Goal: Task Accomplishment & Management: Use online tool/utility

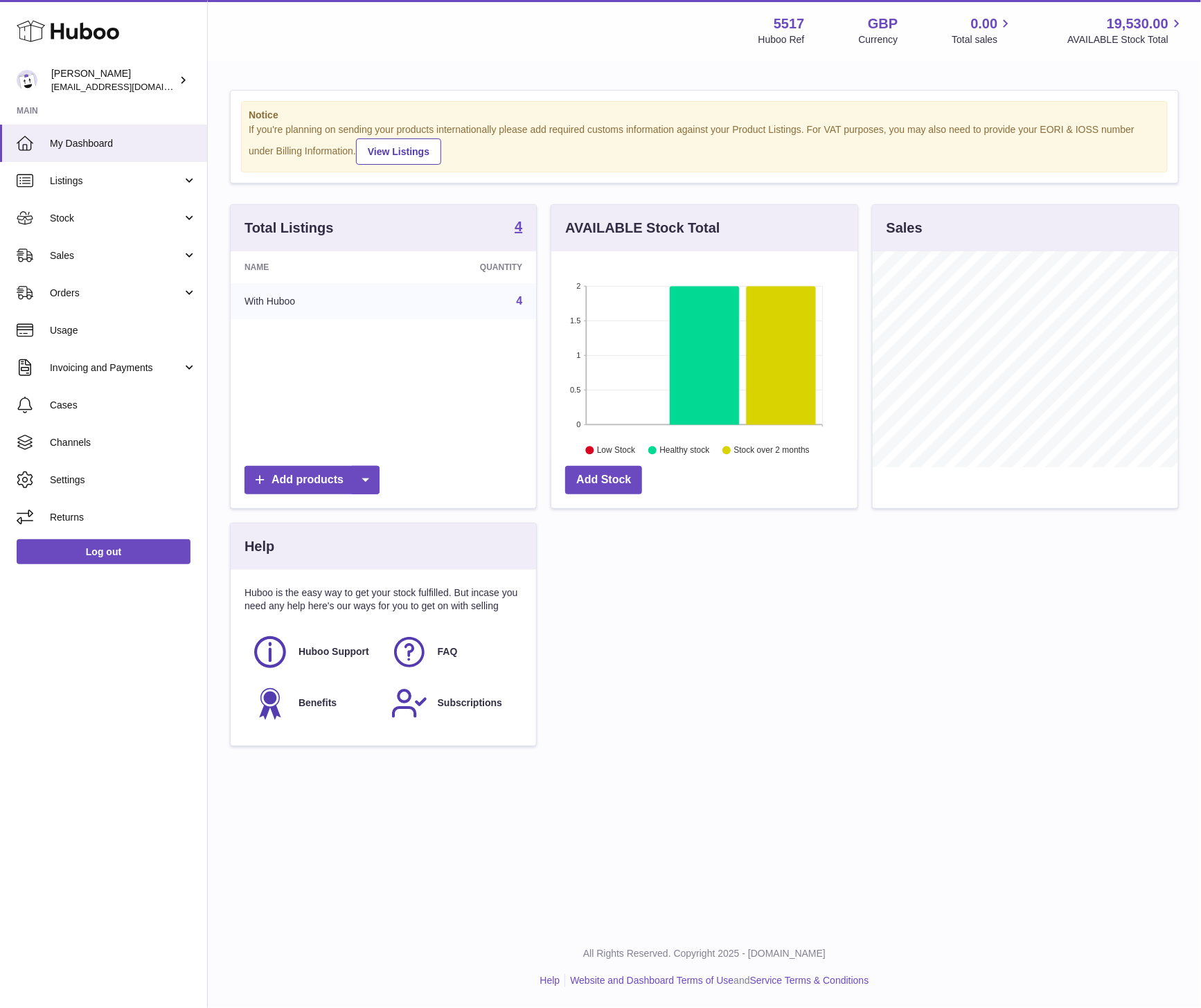
scroll to position [216, 305]
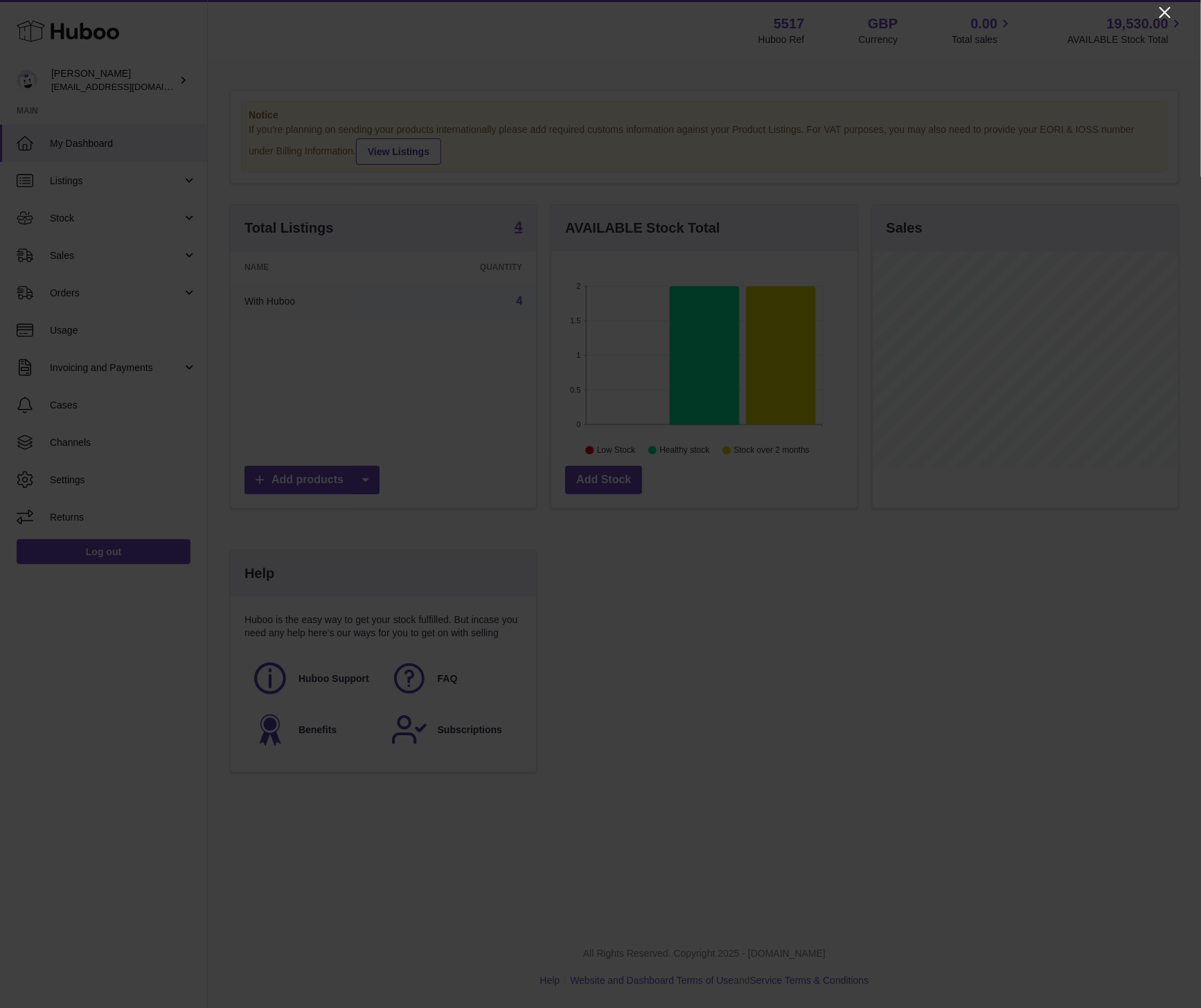
click at [1166, 9] on icon "Close" at bounding box center [1164, 12] width 17 height 17
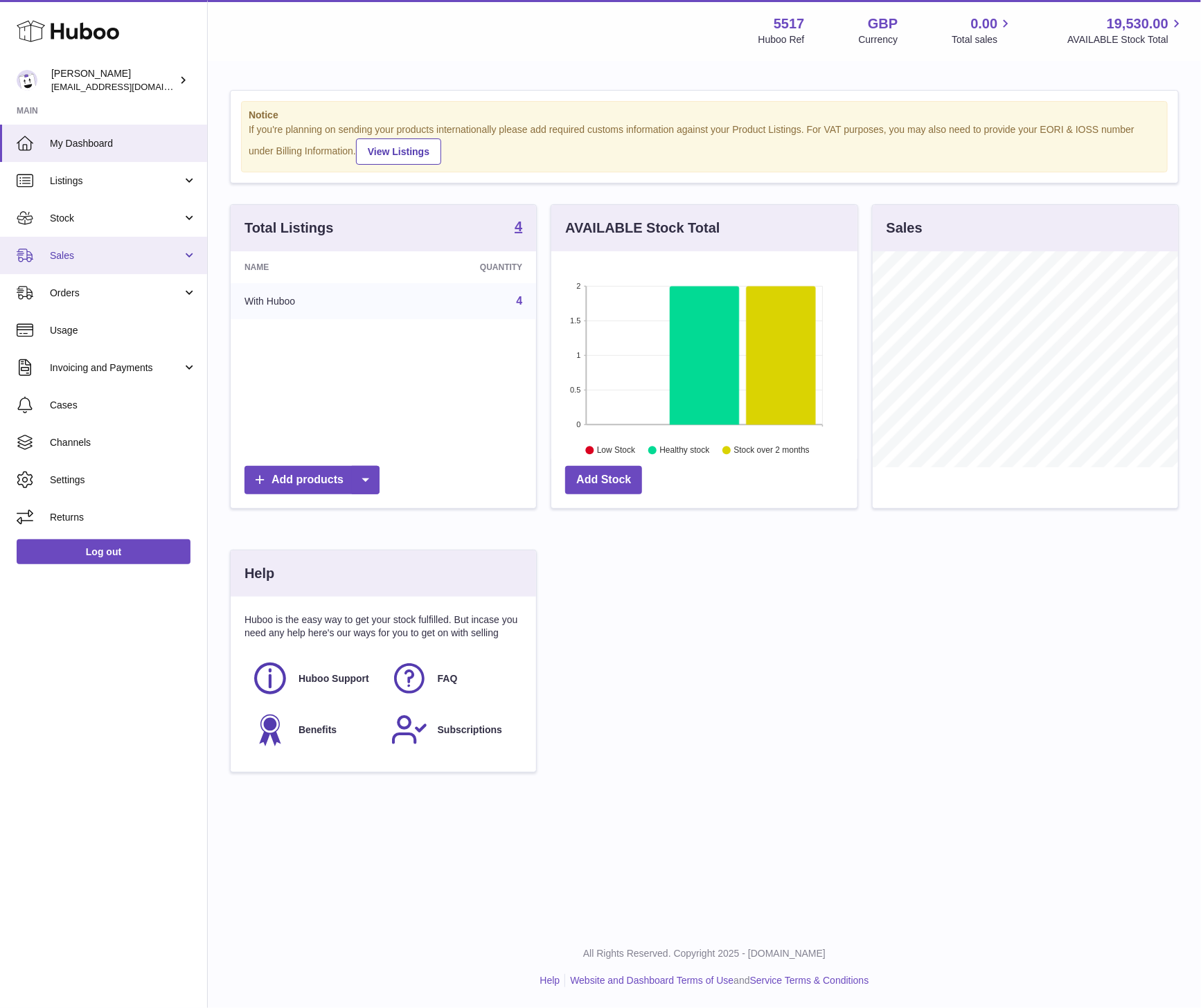
click at [84, 266] on link "Sales" at bounding box center [104, 256] width 207 height 37
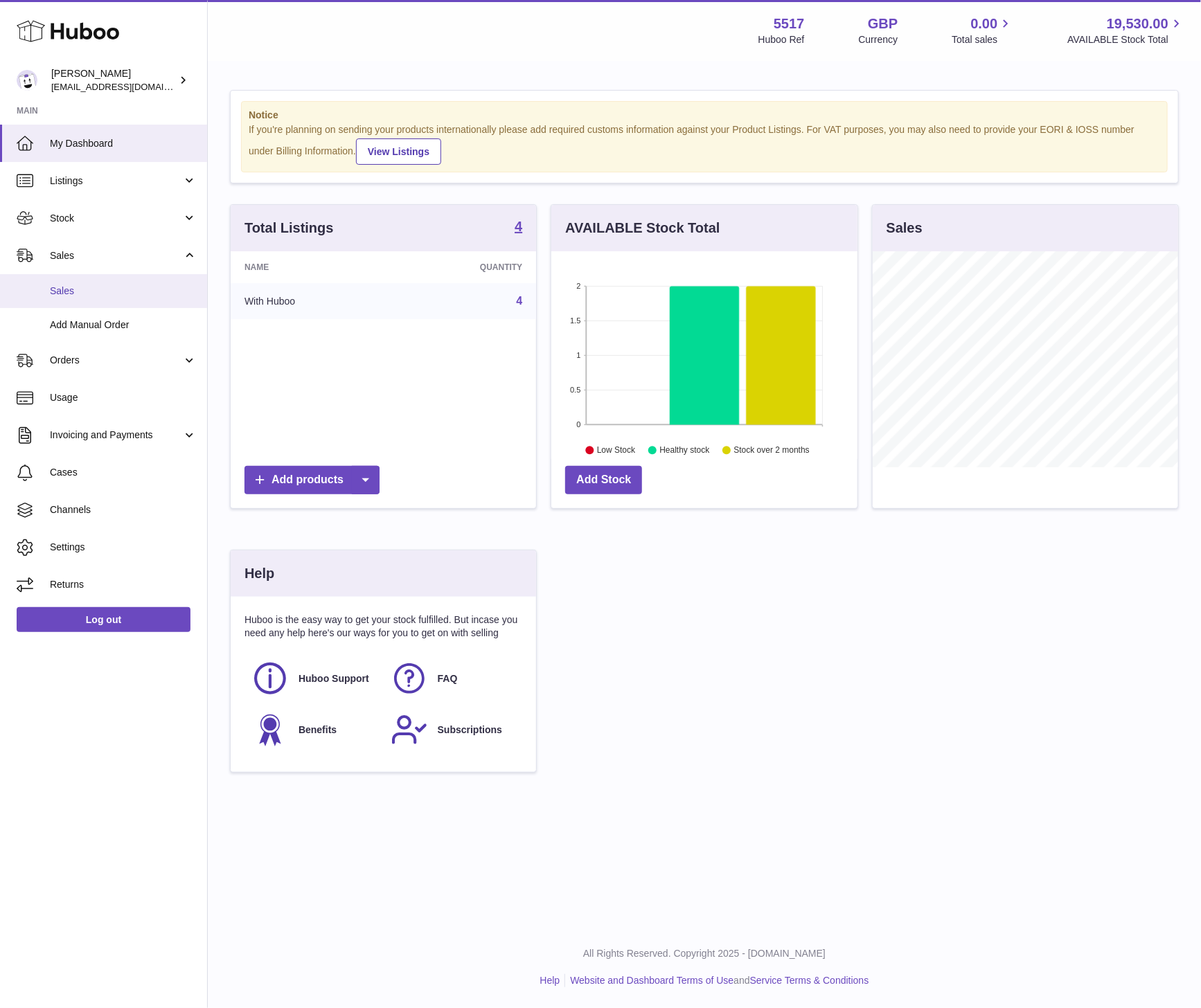
click at [72, 291] on span "Sales" at bounding box center [123, 291] width 147 height 13
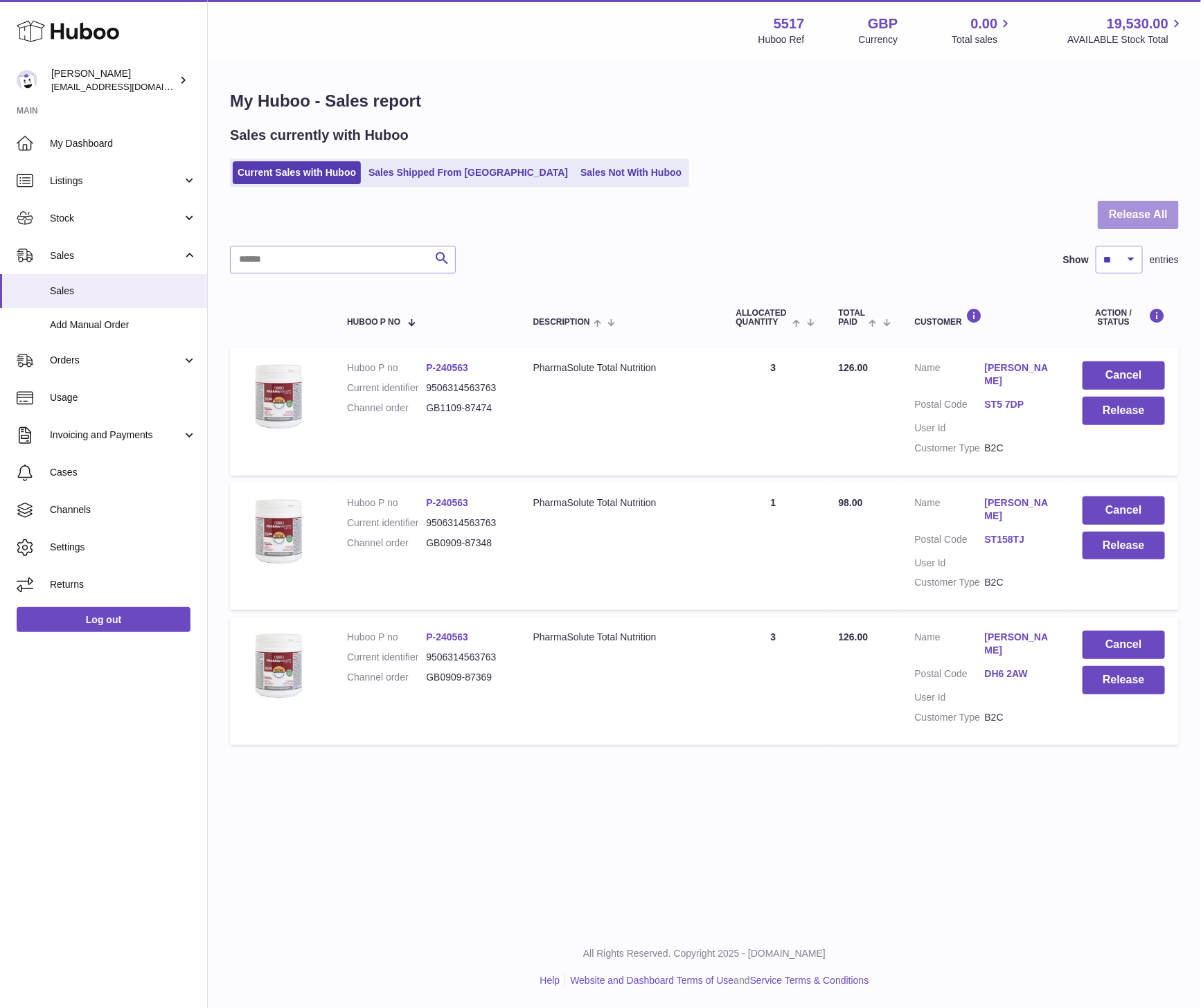
click at [1150, 219] on button "Release All" at bounding box center [1138, 215] width 81 height 28
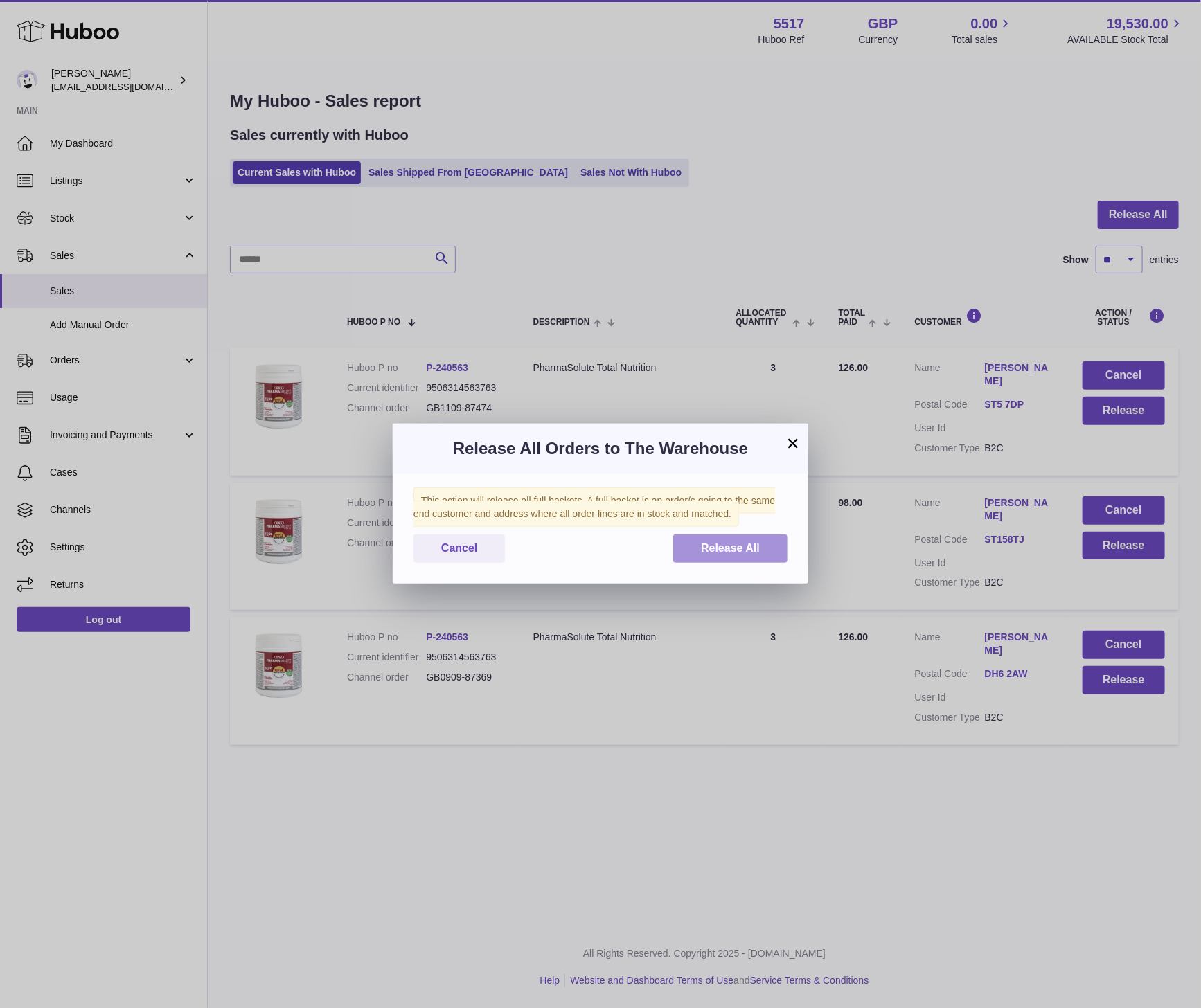
click at [742, 547] on span "Release All" at bounding box center [730, 548] width 59 height 12
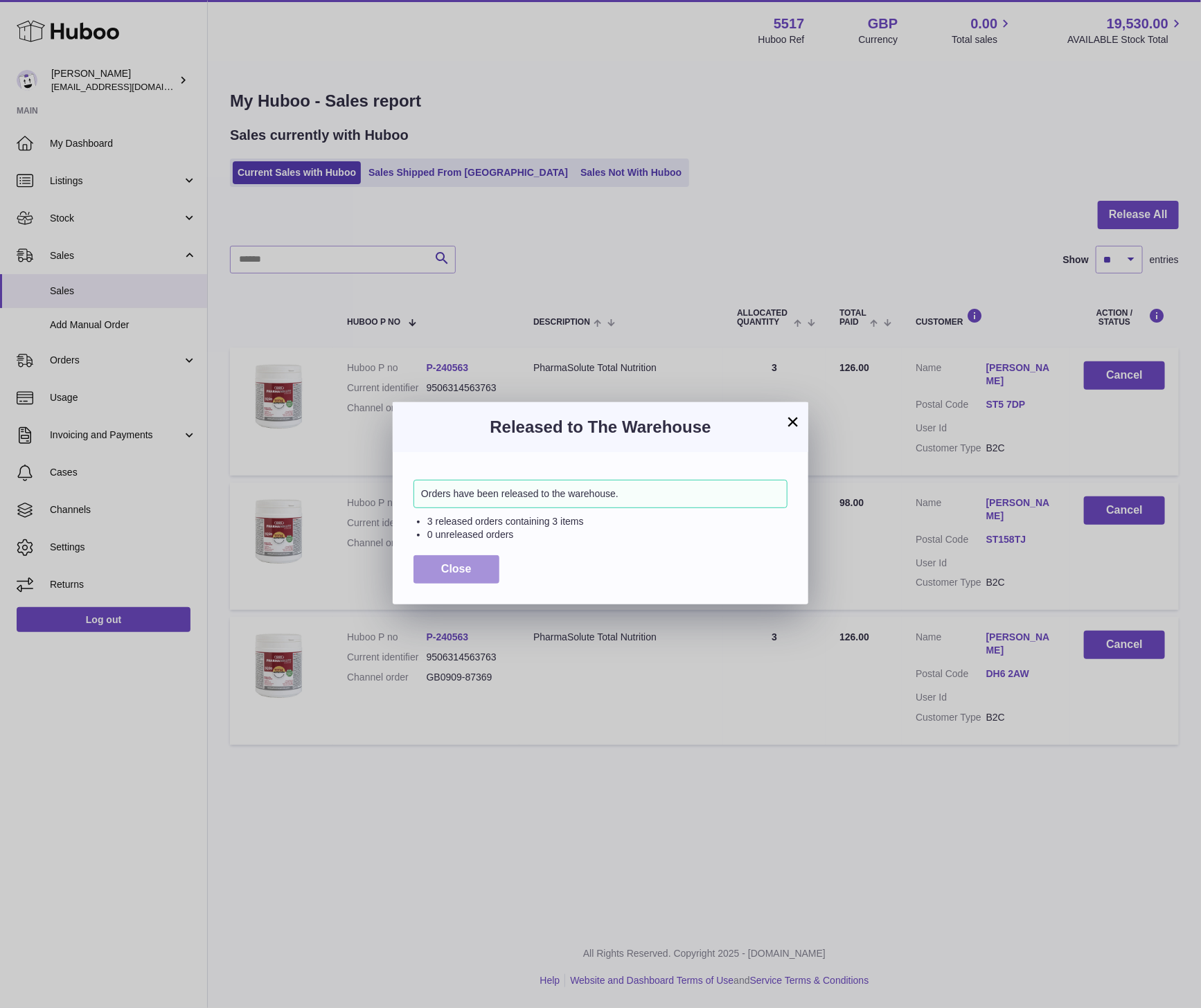
click at [459, 565] on span "Close" at bounding box center [456, 569] width 30 height 12
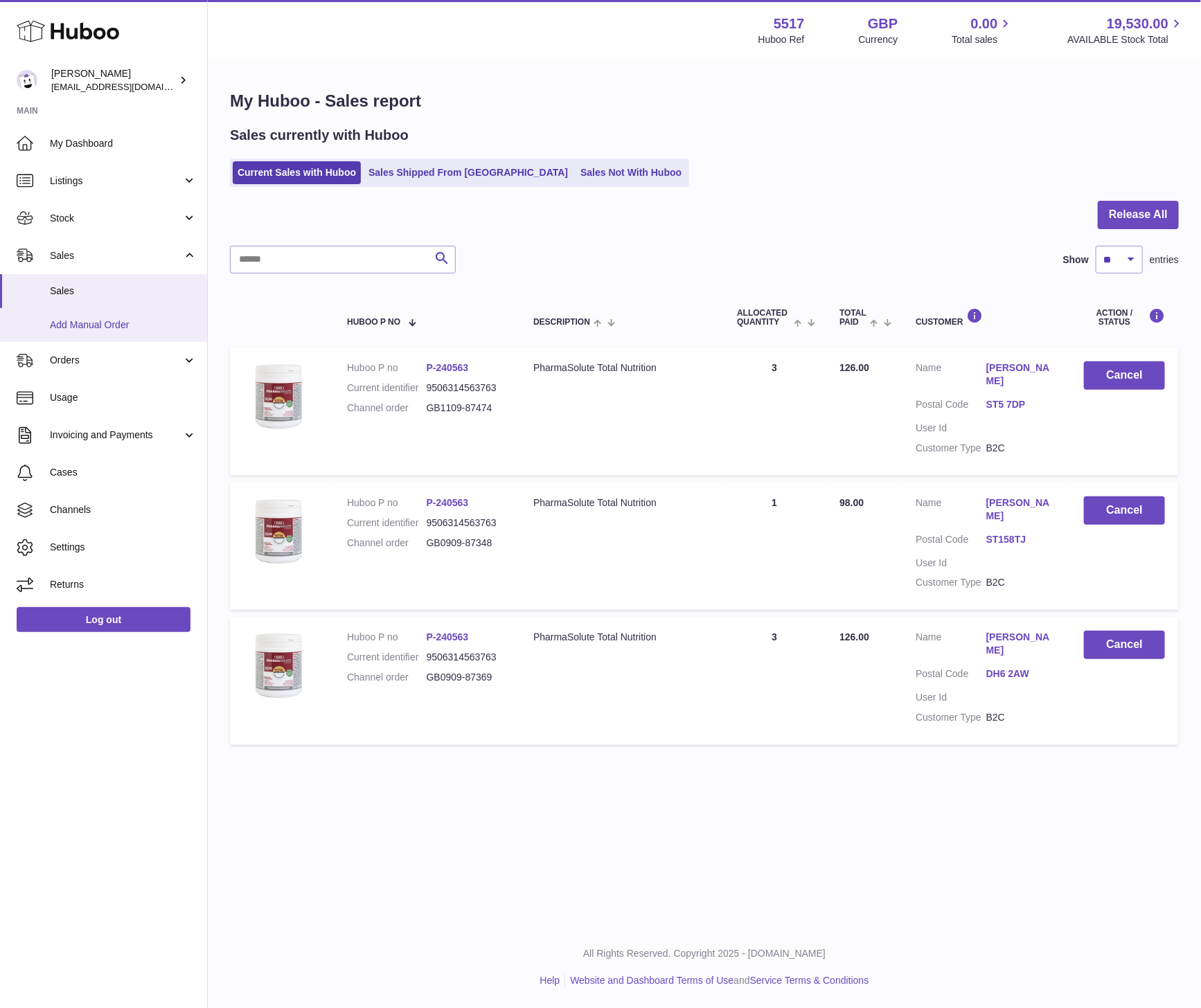
click at [99, 327] on span "Add Manual Order" at bounding box center [123, 325] width 147 height 13
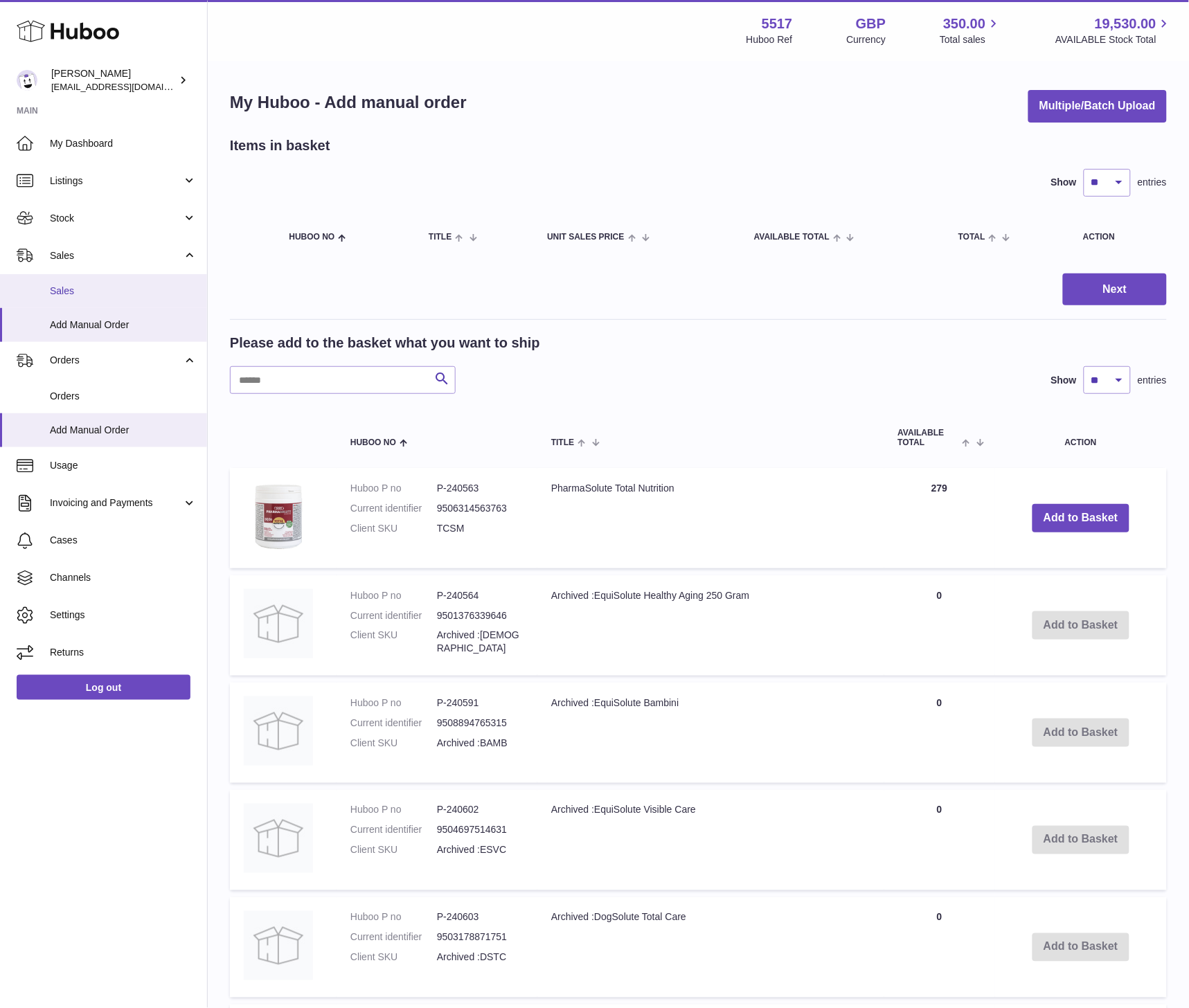
click at [74, 288] on span "Sales" at bounding box center [123, 291] width 147 height 13
